Goal: Task Accomplishment & Management: Manage account settings

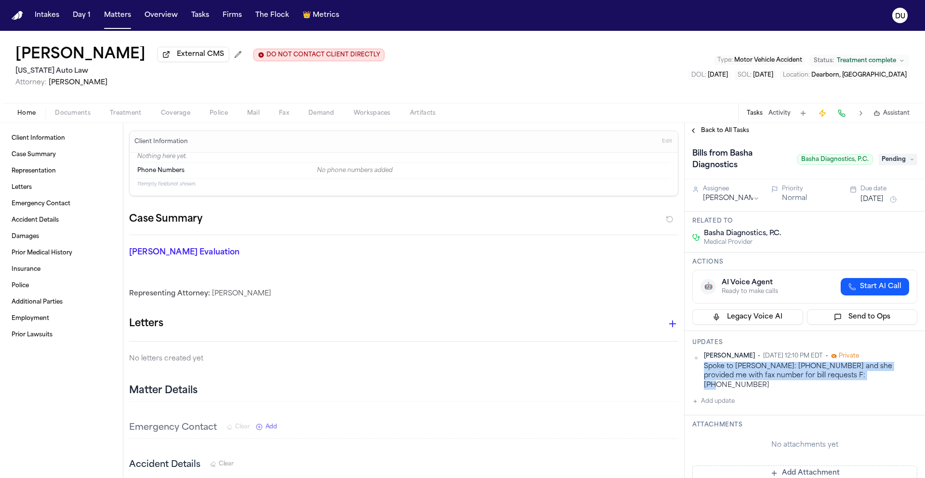
click at [707, 395] on button "Add update" at bounding box center [713, 401] width 42 height 12
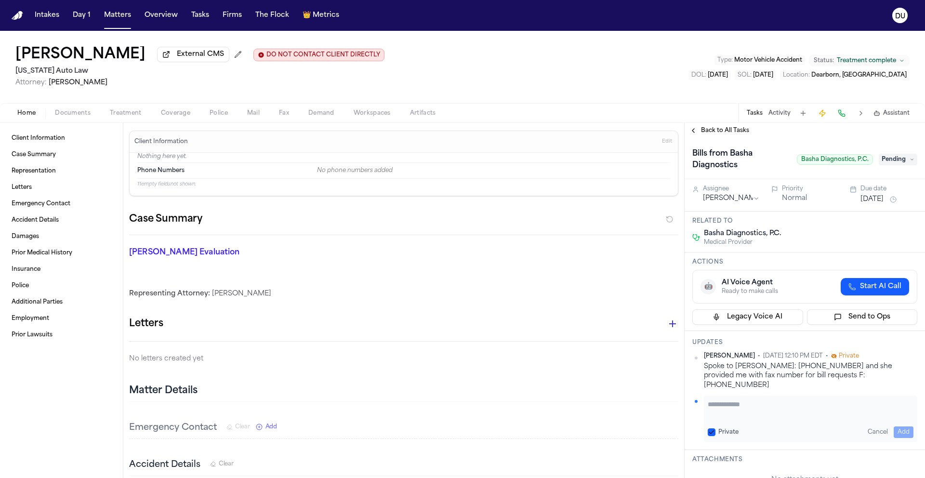
click at [716, 399] on textarea "Add your update" at bounding box center [811, 408] width 206 height 19
type textarea "**********"
click at [900, 426] on button "Add" at bounding box center [903, 432] width 20 height 12
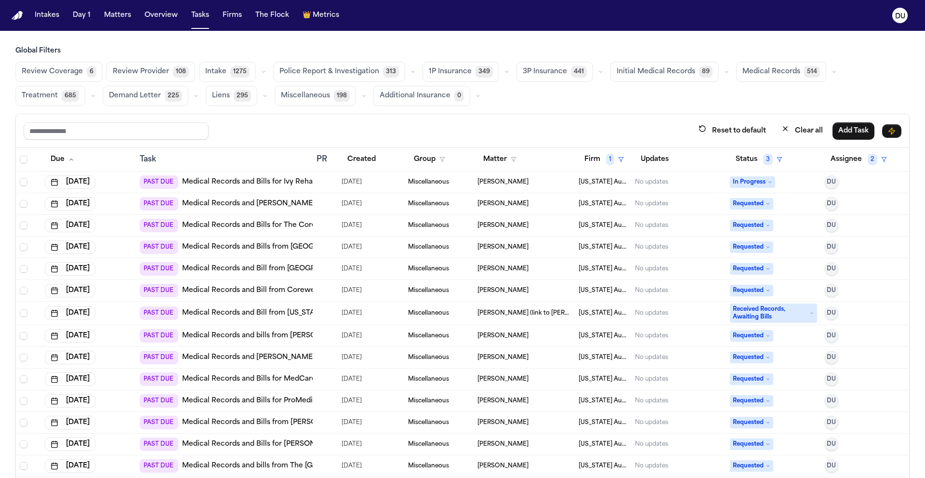
scroll to position [221, 0]
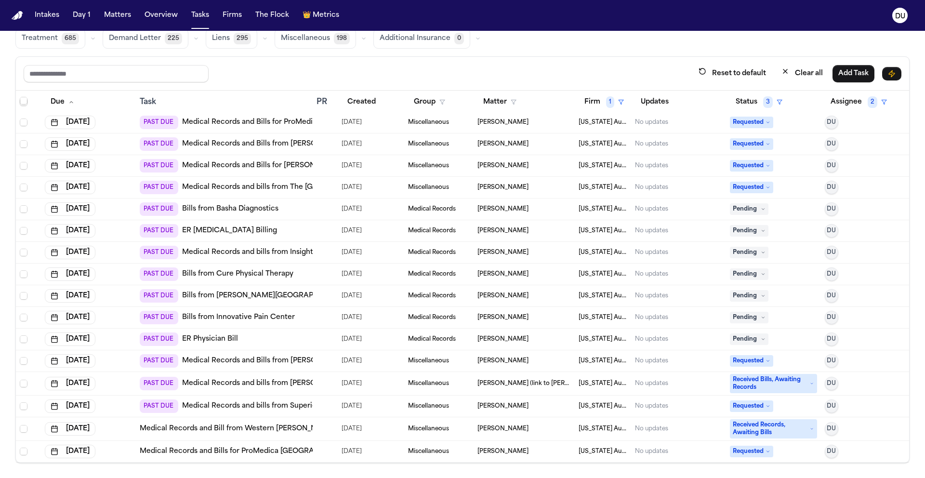
click at [16, 15] on img "Home" at bounding box center [18, 15] width 12 height 9
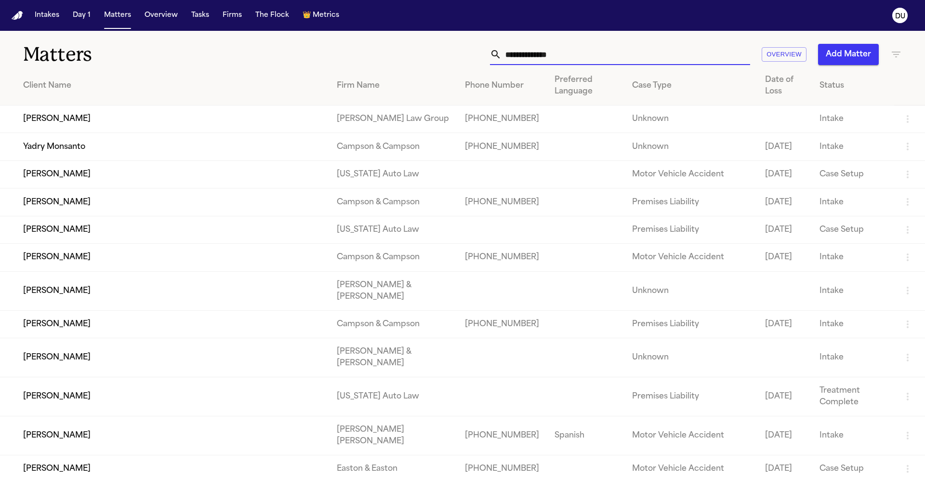
click at [544, 55] on input "text" at bounding box center [625, 54] width 249 height 21
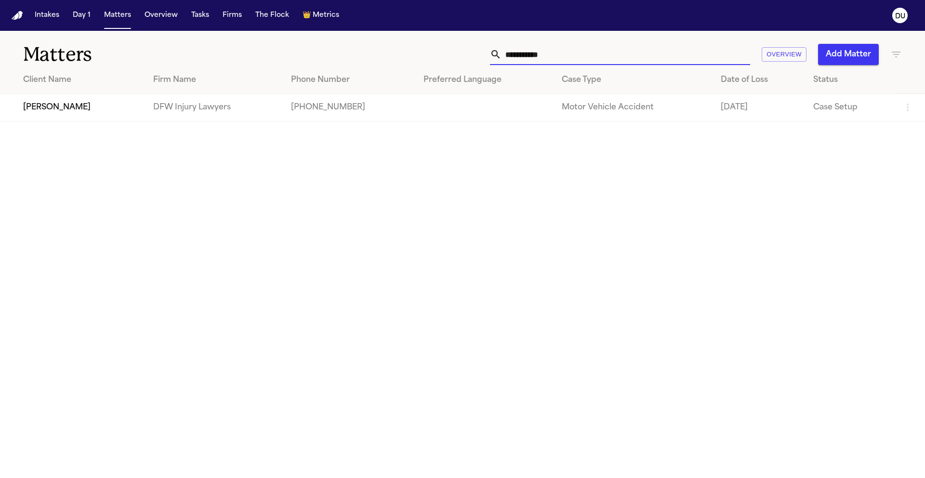
type input "**********"
click at [224, 105] on td "DFW Injury Lawyers" at bounding box center [214, 107] width 138 height 27
click at [58, 111] on td "Vanessa Hansken" at bounding box center [72, 107] width 145 height 27
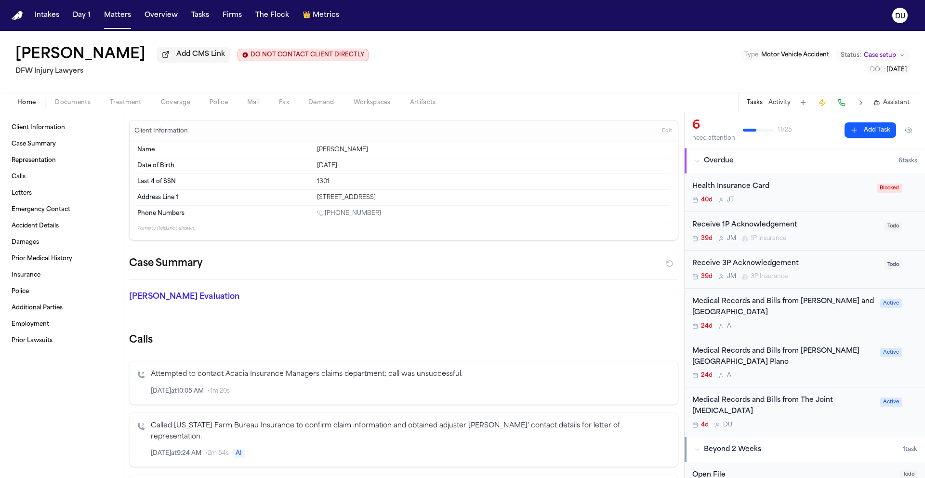
click at [778, 315] on div "Medical Records and Bills from Baylor Scott and White Pain Management Center" at bounding box center [783, 307] width 182 height 22
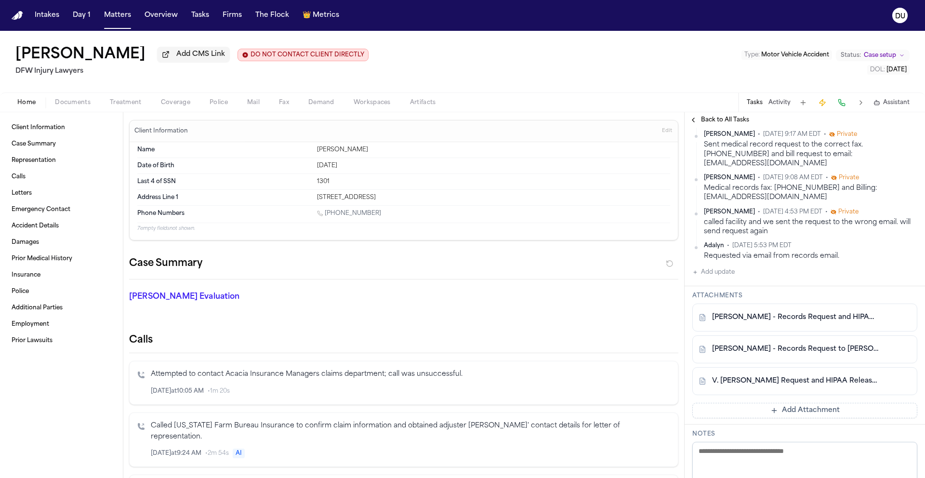
scroll to position [262, 0]
click at [774, 330] on div "V. Hansken - Records Request and HIPAA Release to Baylor Scott & White Pain Man…" at bounding box center [804, 316] width 225 height 28
click at [777, 321] on link "V. Hansken - Records Request and HIPAA Release to Baylor Scott & White Pain Man…" at bounding box center [795, 317] width 166 height 10
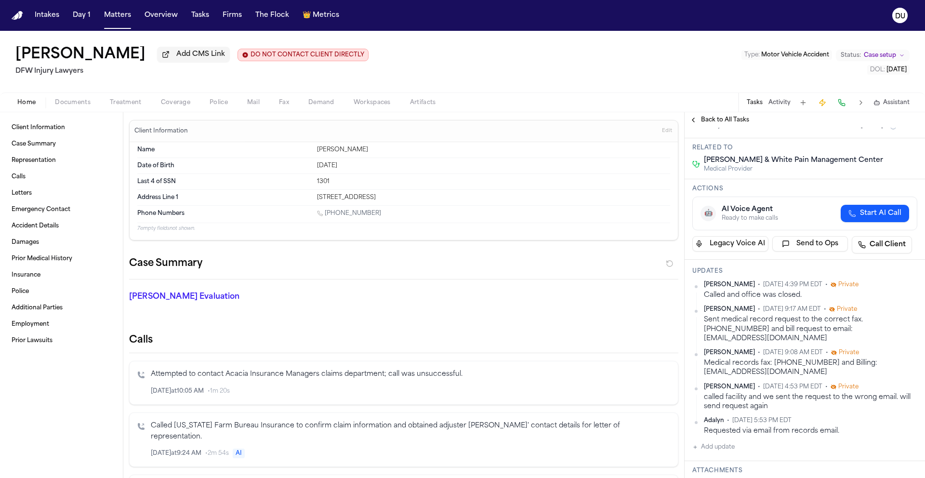
scroll to position [0, 0]
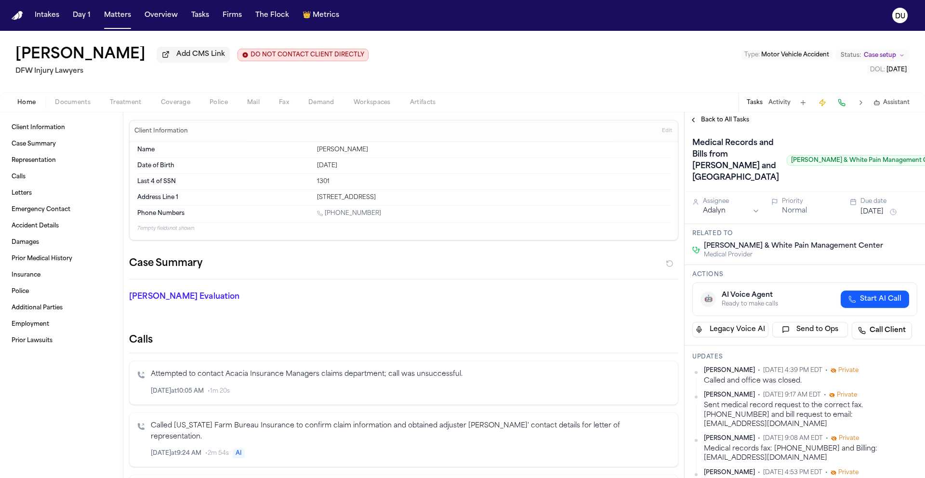
click at [732, 120] on span "Back to All Tasks" at bounding box center [725, 120] width 48 height 8
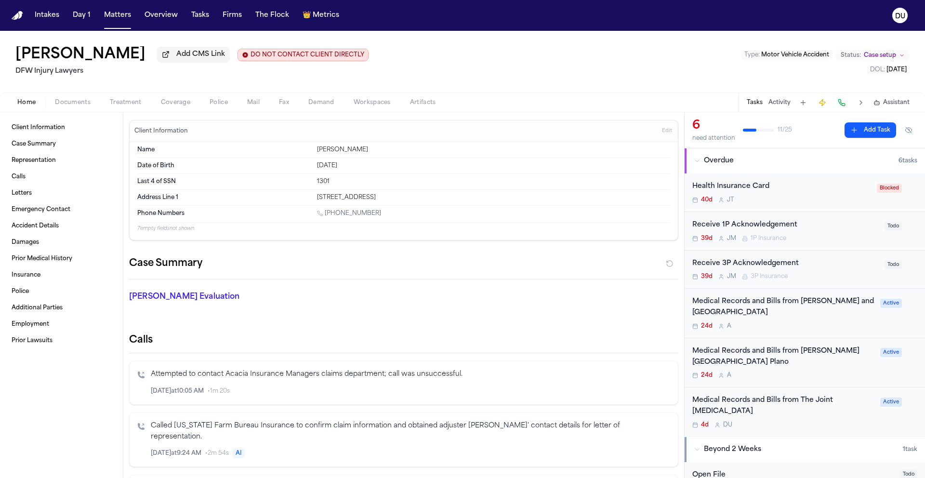
click at [751, 352] on div "Medical Records and Bills from Baylor Scott & White Medical Center Plano" at bounding box center [783, 357] width 182 height 22
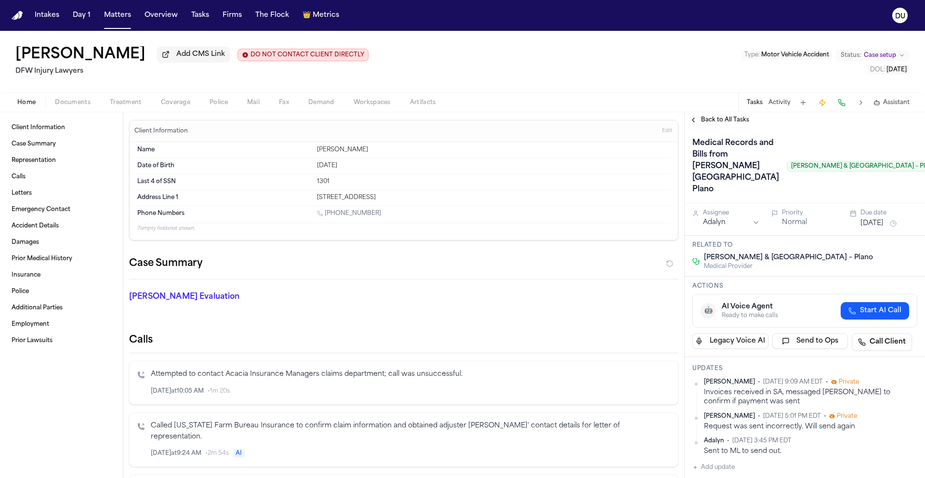
click at [732, 124] on span "Back to All Tasks" at bounding box center [725, 120] width 48 height 8
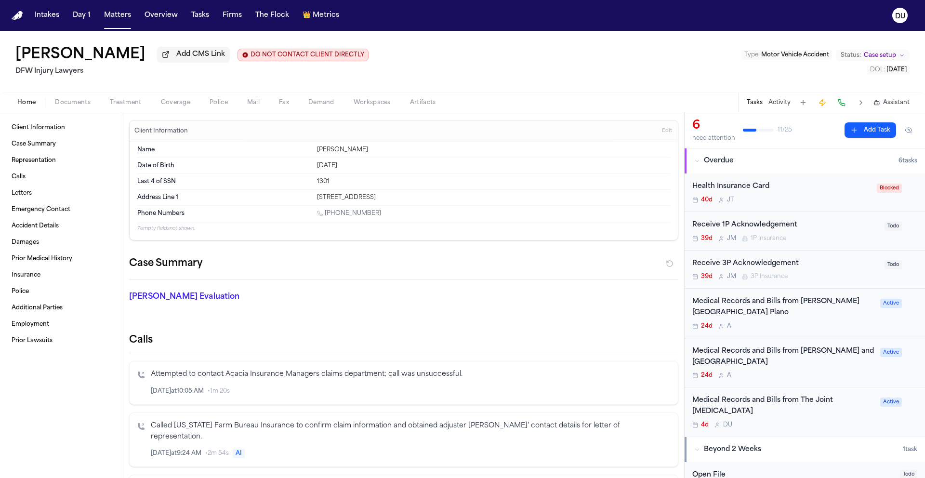
click at [767, 350] on div "Medical Records and Bills from Baylor Scott and White Pain Management Center" at bounding box center [783, 357] width 182 height 22
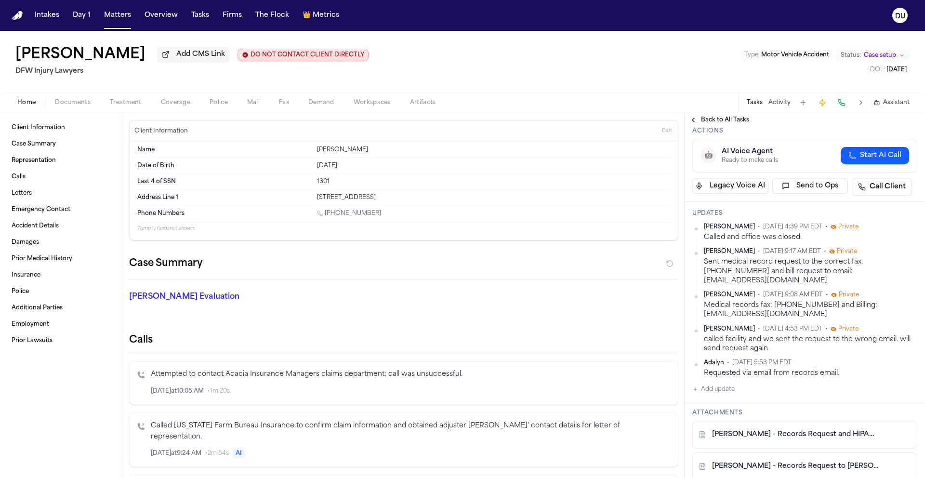
scroll to position [182, 0]
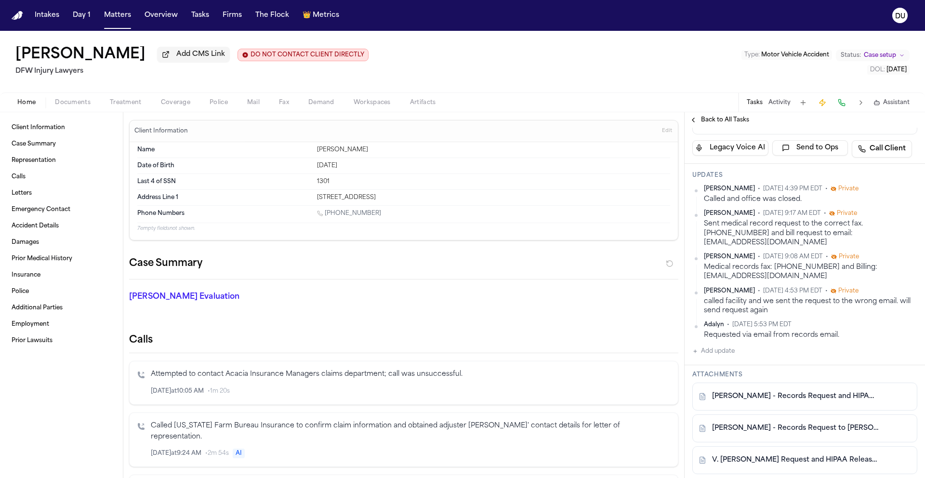
click at [719, 357] on button "Add update" at bounding box center [713, 351] width 42 height 12
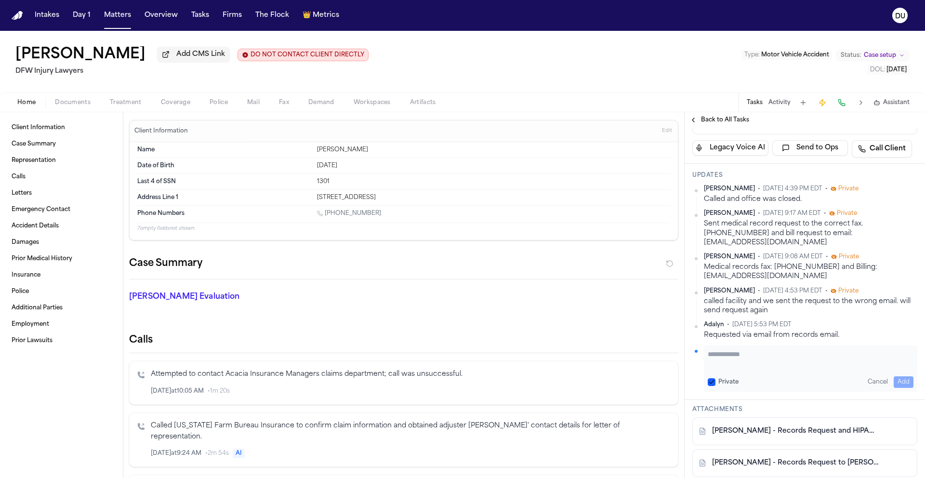
click at [758, 340] on div "Requested via email from records email." at bounding box center [810, 334] width 213 height 9
click at [745, 368] on textarea "Add your update" at bounding box center [811, 358] width 206 height 19
type textarea "**********"
click at [893, 388] on button "Add" at bounding box center [903, 382] width 20 height 12
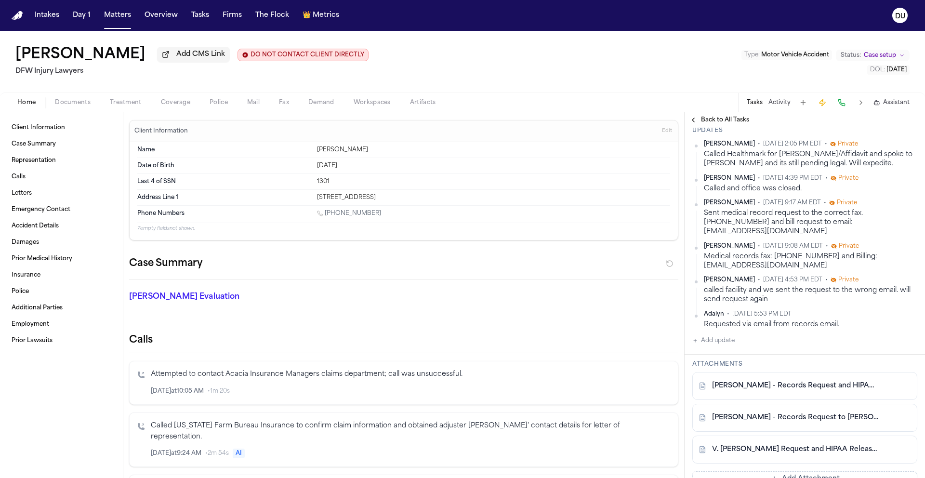
scroll to position [226, 0]
click at [14, 18] on img "Home" at bounding box center [18, 15] width 12 height 9
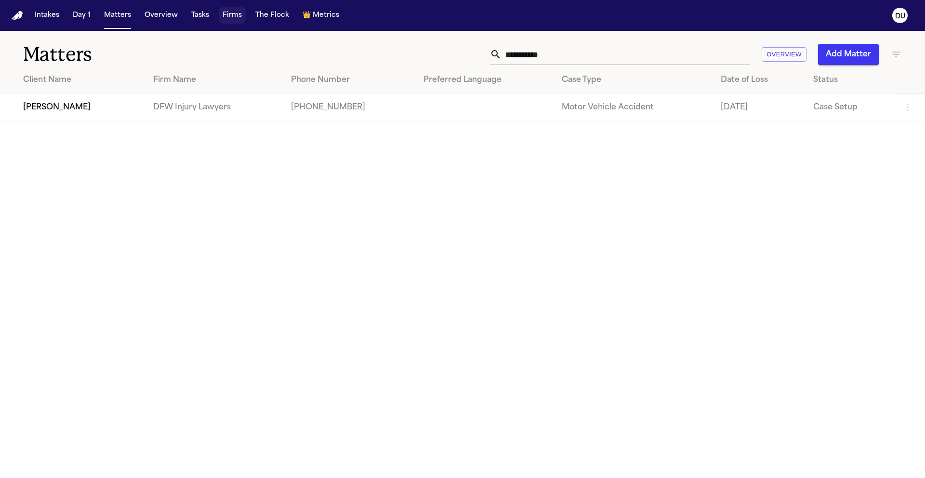
click at [219, 15] on button "Firms" at bounding box center [232, 15] width 27 height 17
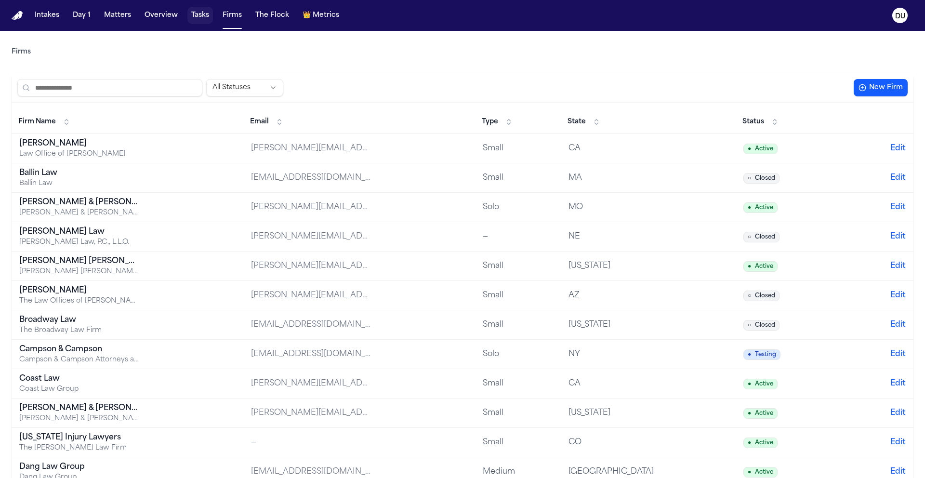
click at [200, 19] on button "Tasks" at bounding box center [200, 15] width 26 height 17
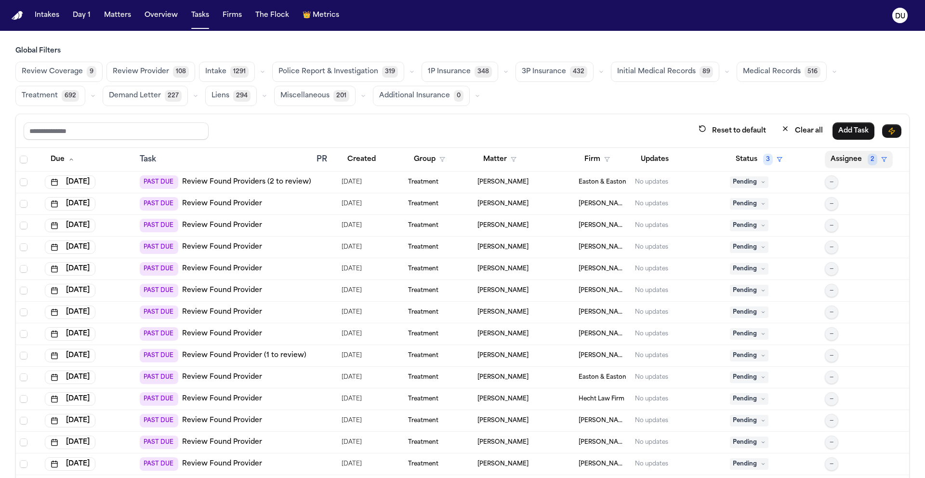
click at [852, 158] on button "Assignee 2" at bounding box center [859, 159] width 68 height 17
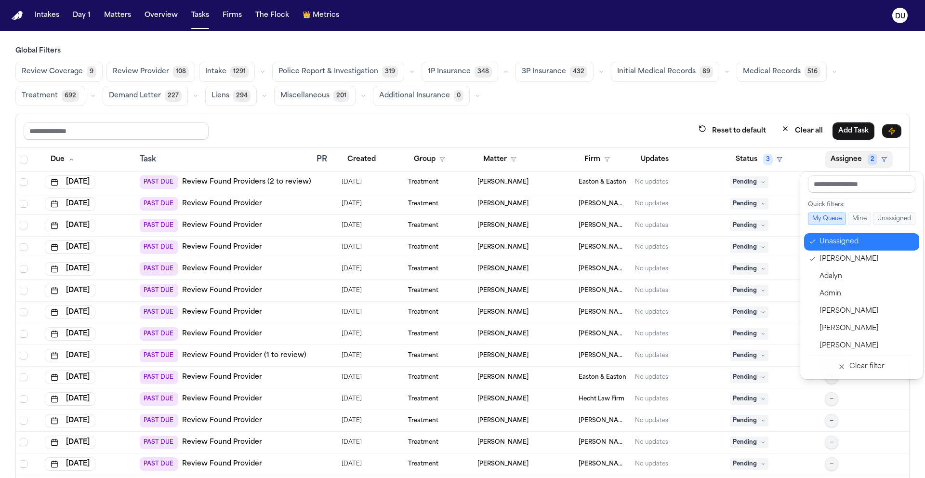
click at [842, 248] on button "Unassigned" at bounding box center [861, 241] width 115 height 17
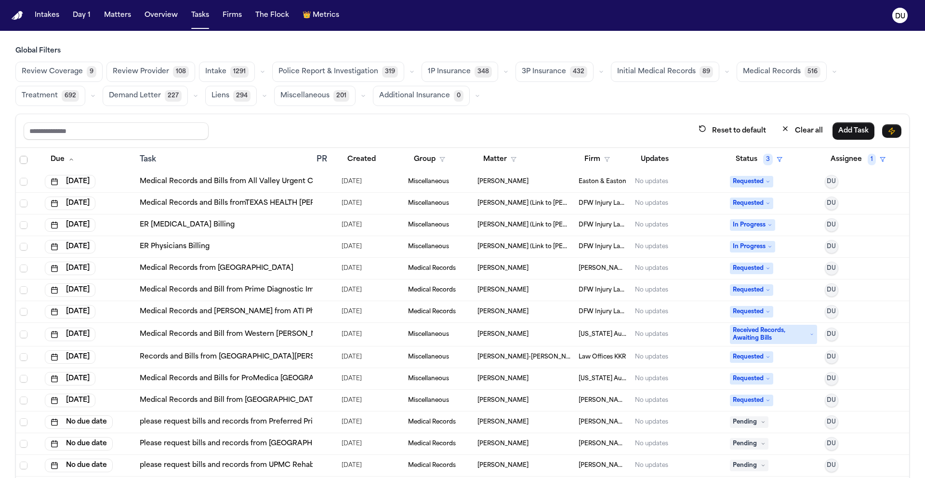
scroll to position [57, 0]
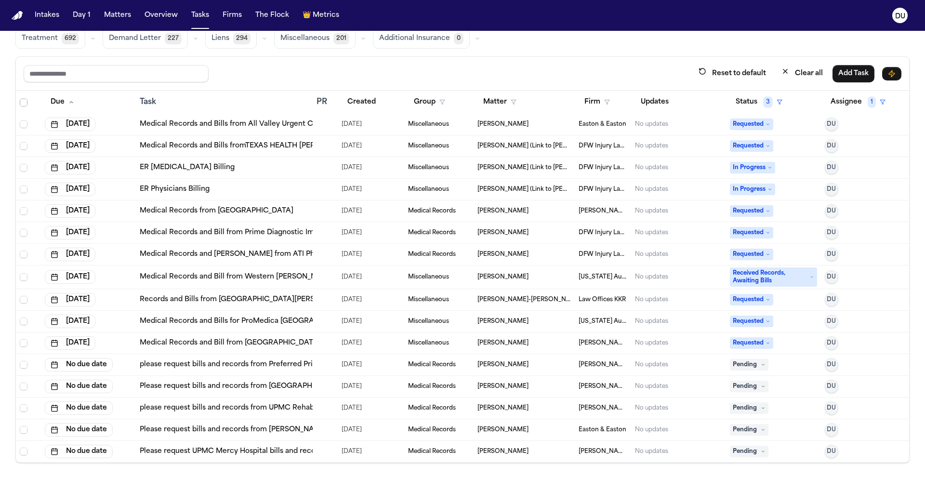
click at [825, 429] on button "DU" at bounding box center [831, 429] width 13 height 13
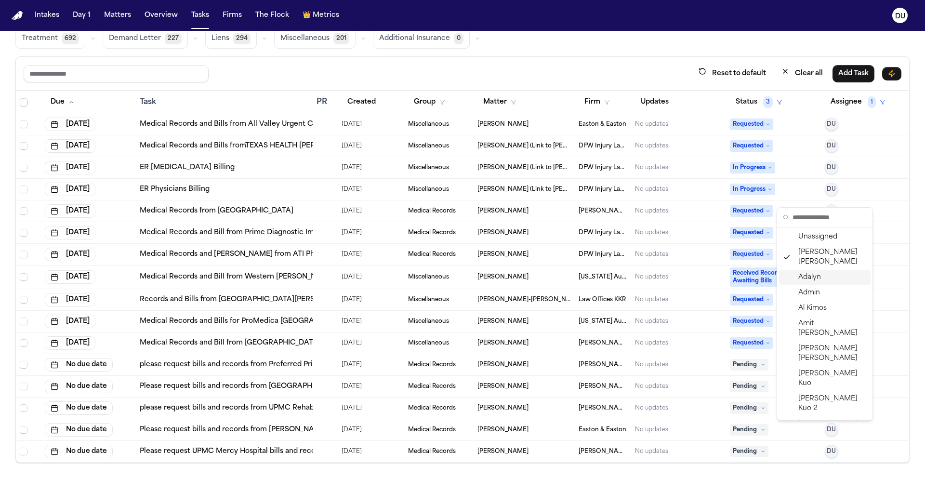
click at [806, 273] on span "Adalyn" at bounding box center [809, 278] width 23 height 10
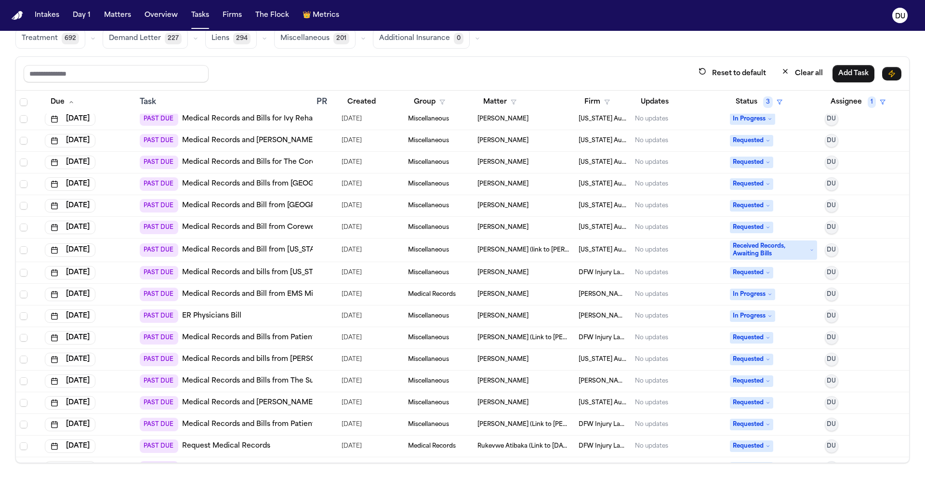
scroll to position [0, 0]
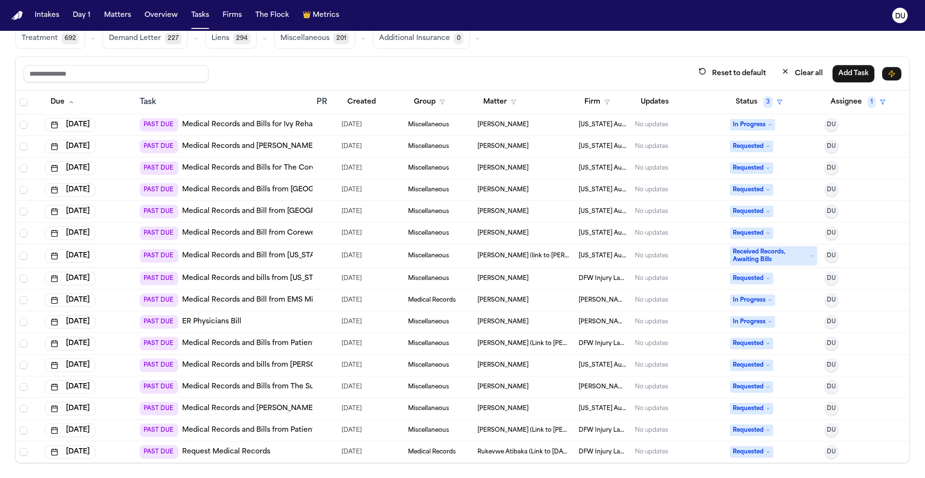
click at [260, 142] on link "Medical Records and Bill from Henry Ford-GoHealth Urgent Care" at bounding box center [328, 147] width 292 height 10
click at [266, 171] on link "Medical Records and Bills for The Core Institute - Southfield" at bounding box center [305, 168] width 247 height 10
click at [277, 191] on link "Medical Records and Bills from Corewell Health Taylor Hospital" at bounding box center [303, 190] width 243 height 10
click at [294, 210] on link "Medical Records and Bill from [GEOGRAPHIC_DATA][PERSON_NAME]" at bounding box center [301, 212] width 239 height 10
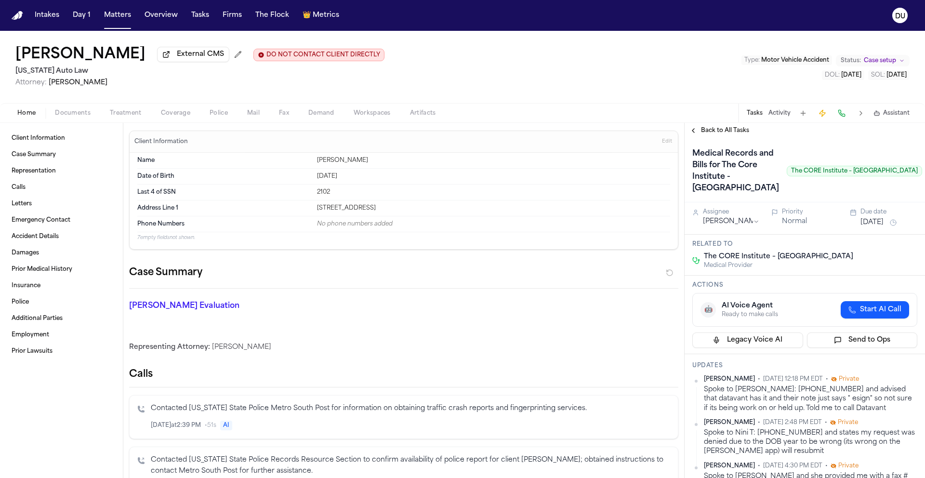
click at [727, 130] on span "Back to All Tasks" at bounding box center [725, 131] width 48 height 8
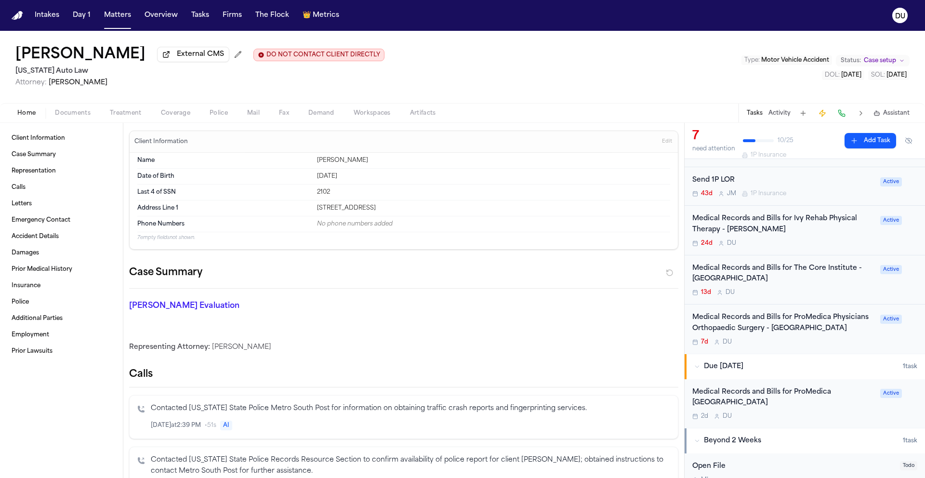
scroll to position [205, 0]
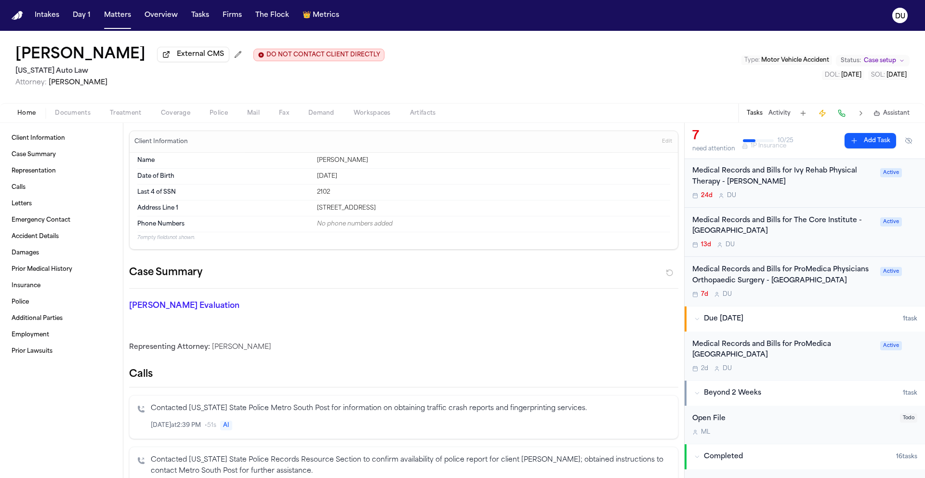
click at [738, 166] on div "Medical Records and Bills for Ivy Rehab Physical Therapy - Monroe 24d D U Active" at bounding box center [804, 183] width 240 height 50
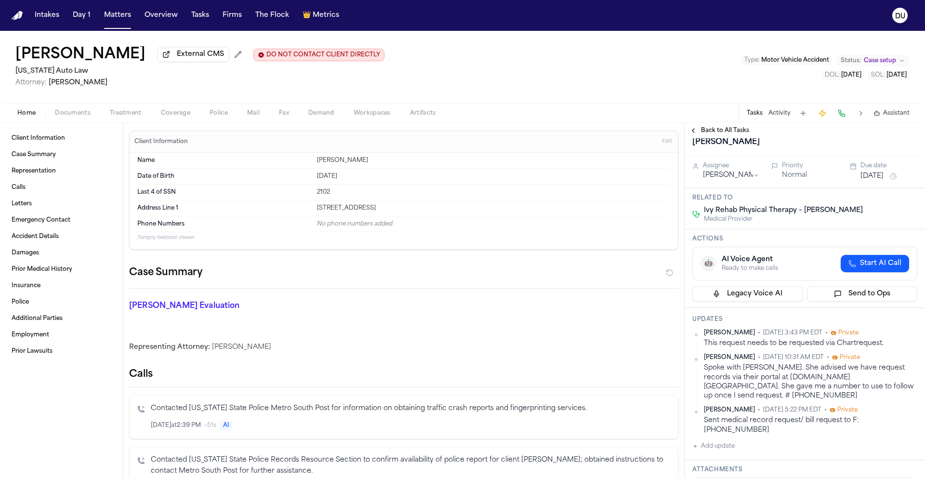
scroll to position [62, 0]
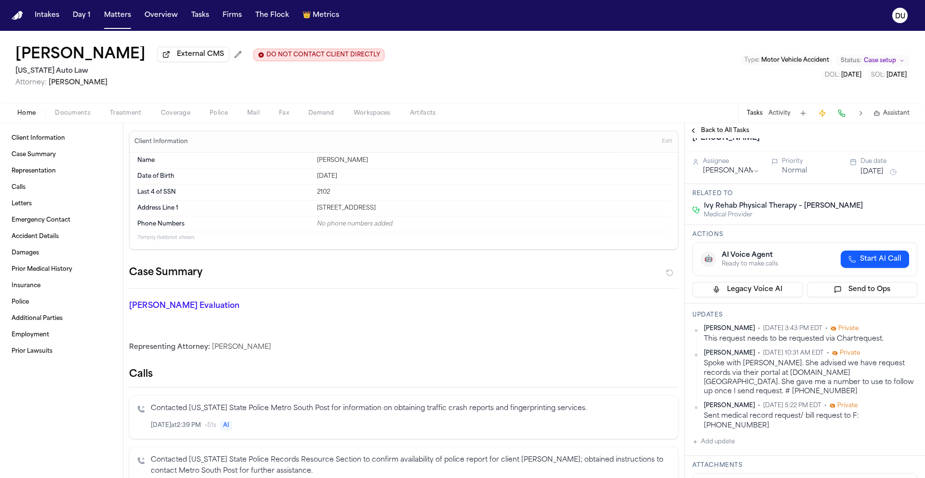
click at [713, 134] on span "Back to All Tasks" at bounding box center [725, 131] width 48 height 8
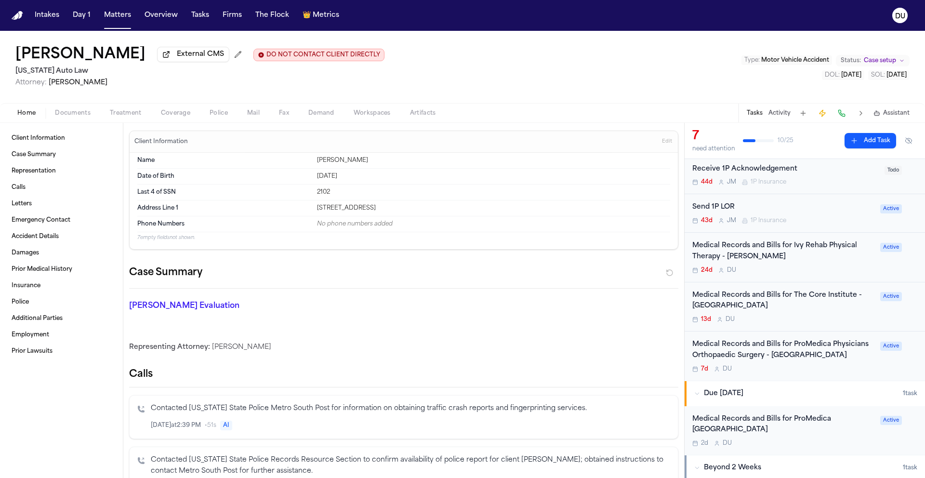
scroll to position [198, 0]
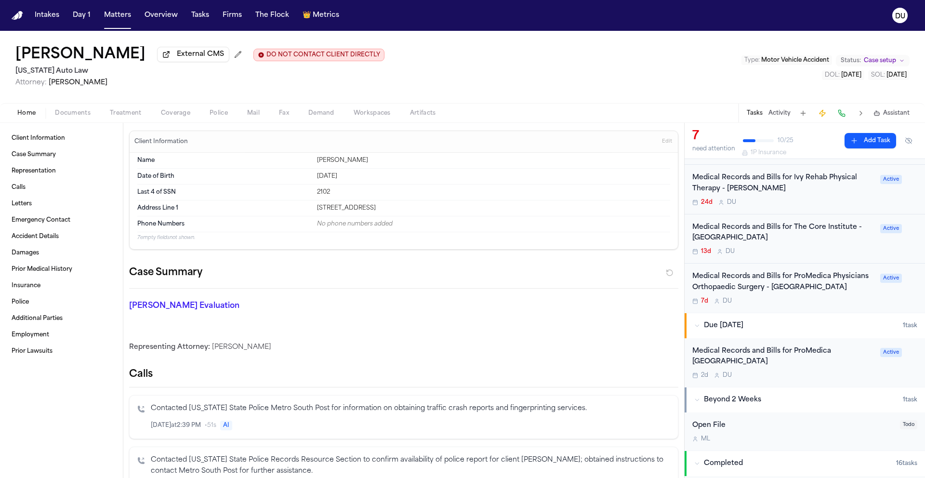
click at [739, 298] on div "Medical Records and Bills for ProMedica Physicians Orthopaedic Surgery - Monroe…" at bounding box center [783, 288] width 182 height 34
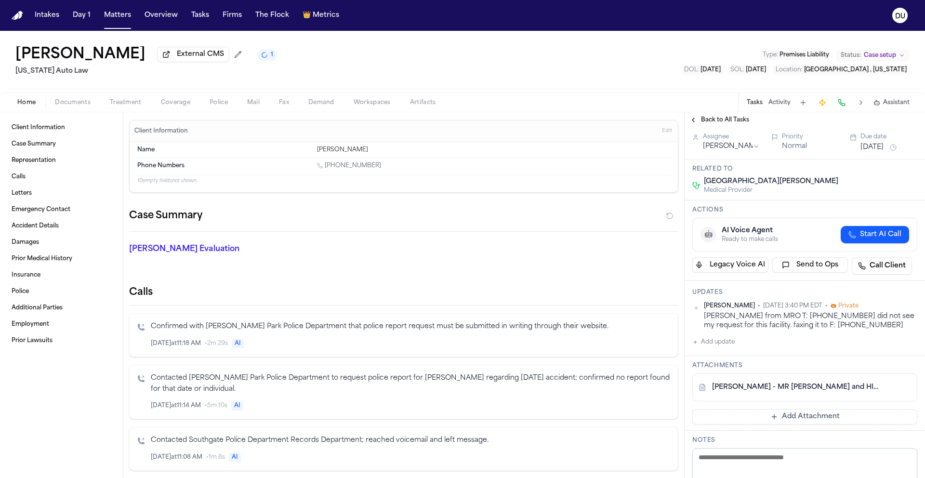
scroll to position [66, 0]
